Goal: Task Accomplishment & Management: Use online tool/utility

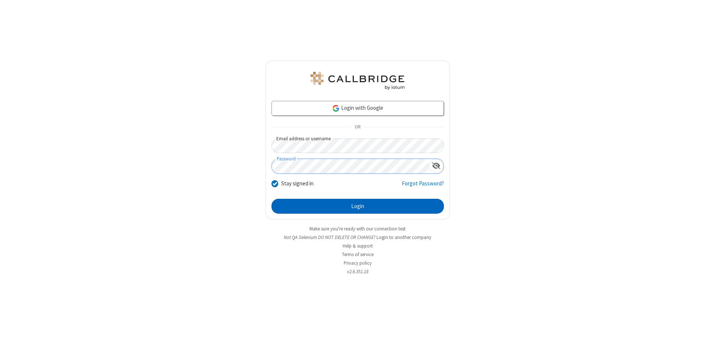
click at [357, 206] on button "Login" at bounding box center [357, 206] width 172 height 15
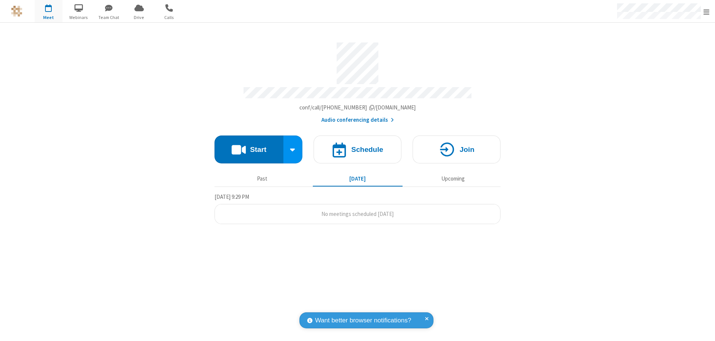
click at [706, 12] on span "Open menu" at bounding box center [706, 11] width 6 height 7
click at [48, 11] on span "button" at bounding box center [49, 7] width 28 height 13
click at [357, 146] on h4 "Schedule" at bounding box center [367, 149] width 32 height 7
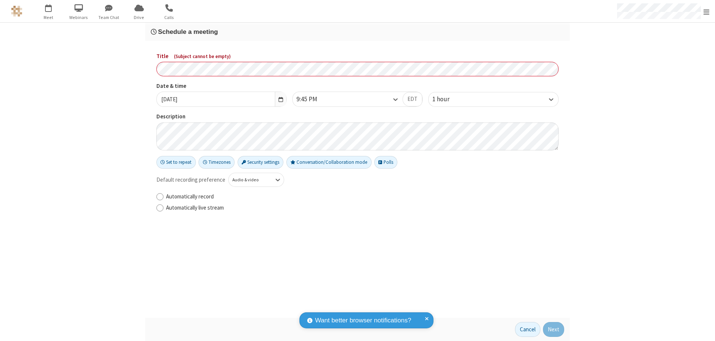
click at [357, 32] on h3 "Schedule a meeting" at bounding box center [357, 31] width 413 height 7
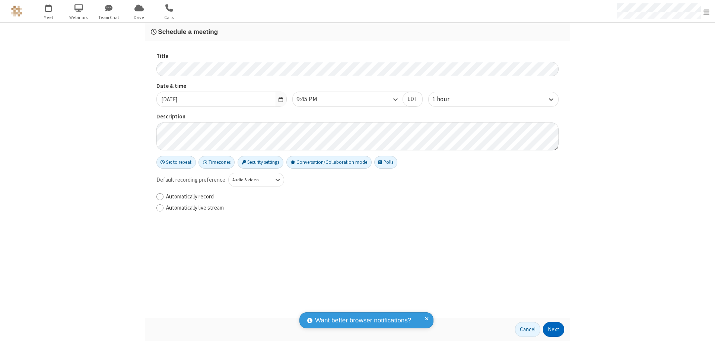
click at [554, 330] on button "Next" at bounding box center [553, 329] width 21 height 15
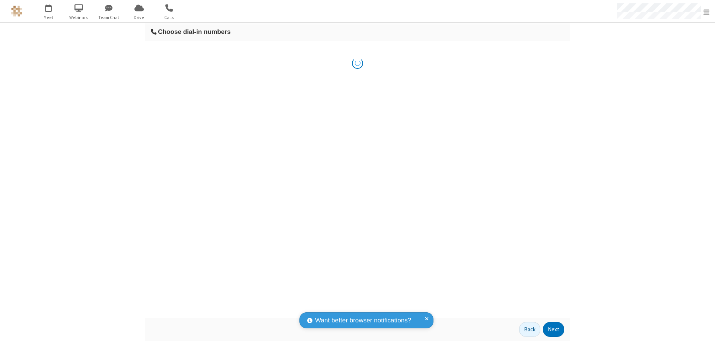
click at [554, 330] on button "Next" at bounding box center [553, 329] width 21 height 15
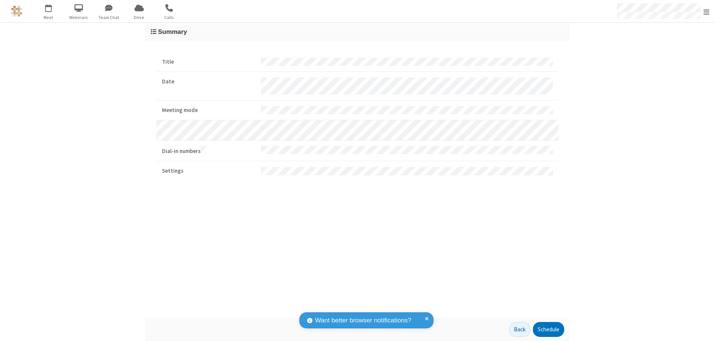
click at [548, 330] on button "Schedule" at bounding box center [548, 329] width 31 height 15
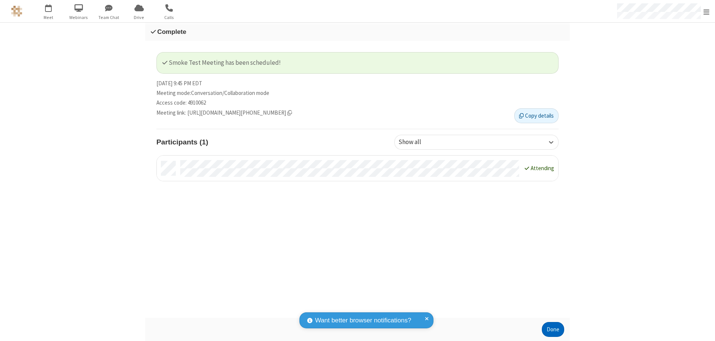
click at [553, 330] on button "Done" at bounding box center [553, 329] width 22 height 15
